Goal: Task Accomplishment & Management: Use online tool/utility

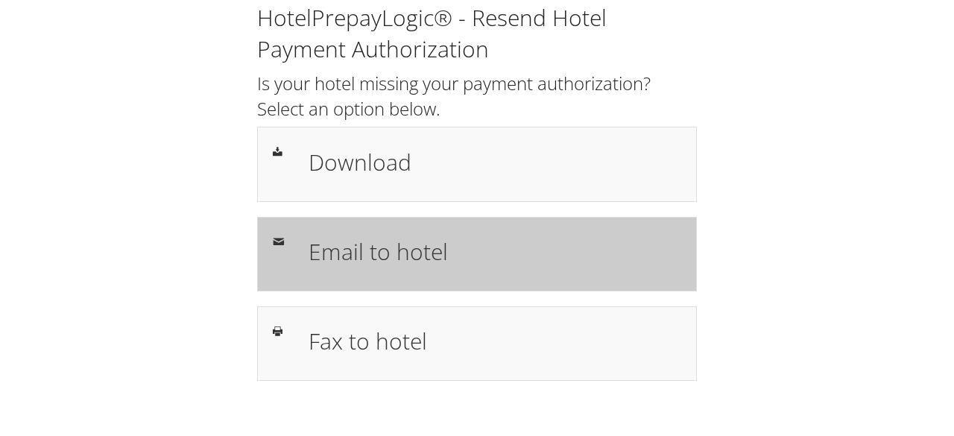
click at [468, 271] on div "Email to hotel" at bounding box center [495, 254] width 395 height 43
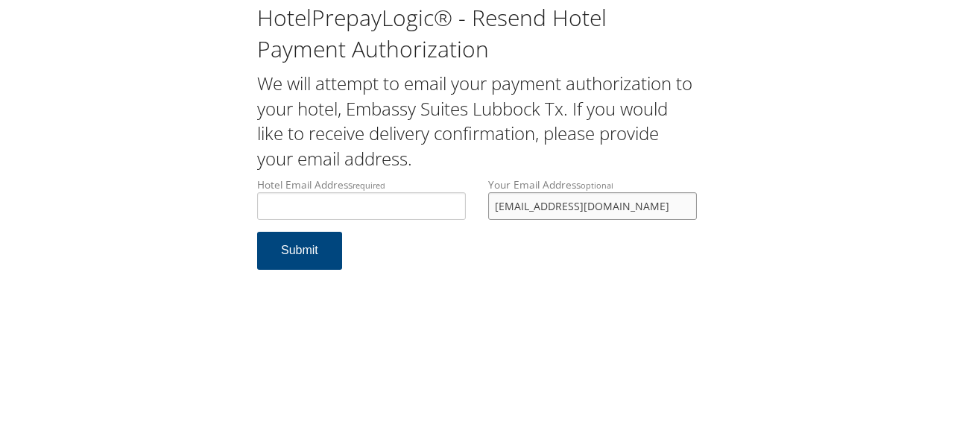
drag, startPoint x: 620, startPoint y: 211, endPoint x: 485, endPoint y: 213, distance: 135.7
click at [485, 213] on div "Your Email Address optional dukemaniac1@aol.com" at bounding box center [592, 204] width 231 height 54
type input "manuel.gonzale@weatherbyhealthcare.com"
drag, startPoint x: 657, startPoint y: 206, endPoint x: 403, endPoint y: 210, distance: 253.6
click at [416, 214] on div "Hotel Email Address required Hotel email address is required Your Email Address…" at bounding box center [477, 204] width 462 height 54
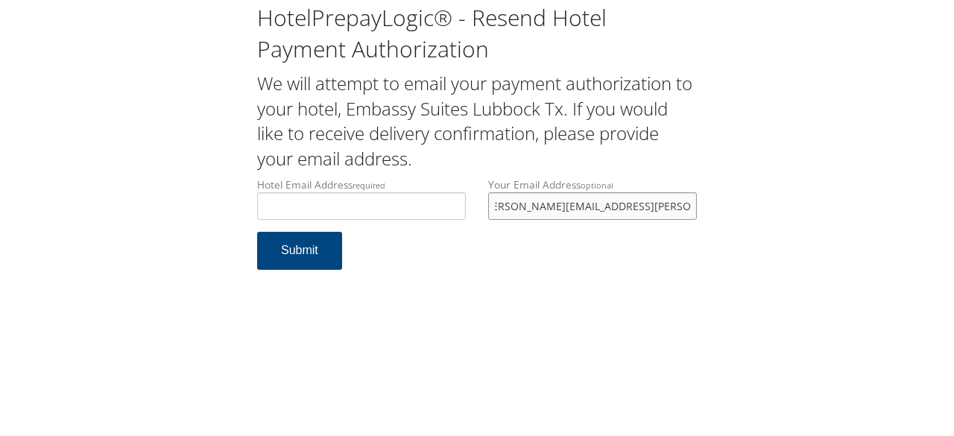
type input "manuel.gonzales@weatherbyhealthcare.com"
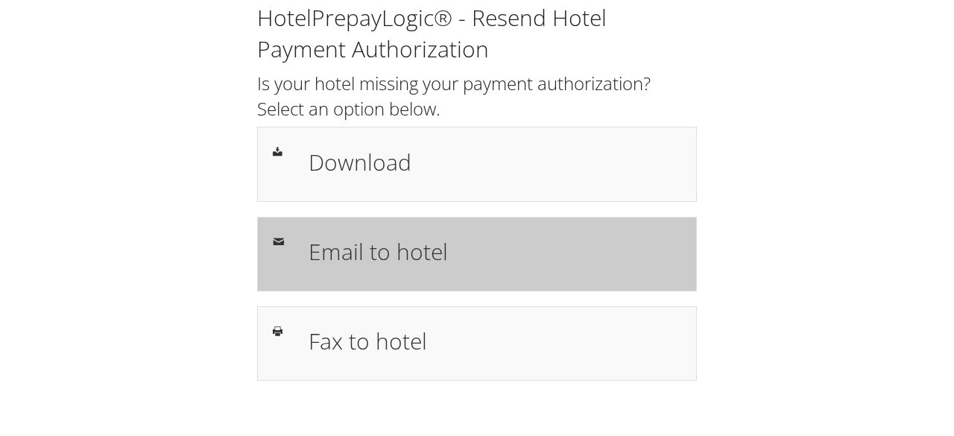
click at [438, 259] on h1 "Email to hotel" at bounding box center [495, 252] width 373 height 34
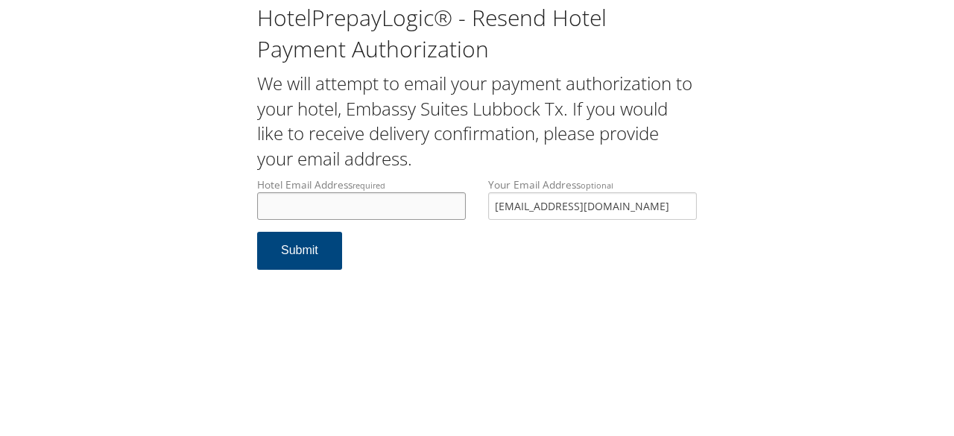
click at [356, 206] on input "Hotel Email Address required" at bounding box center [361, 206] width 209 height 28
